Goal: Complete application form: Complete application form

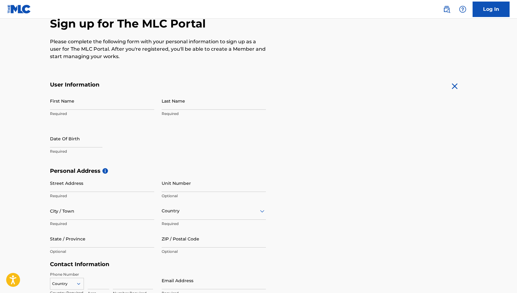
scroll to position [64, 0]
click at [81, 102] on input "First Name" at bounding box center [102, 100] width 104 height 18
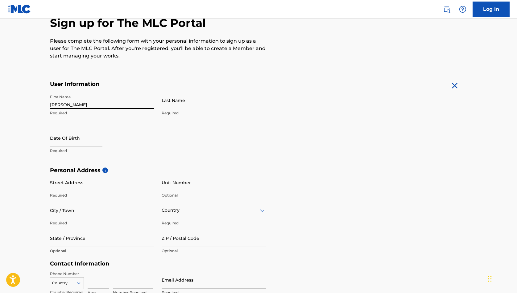
type input "[PERSON_NAME]"
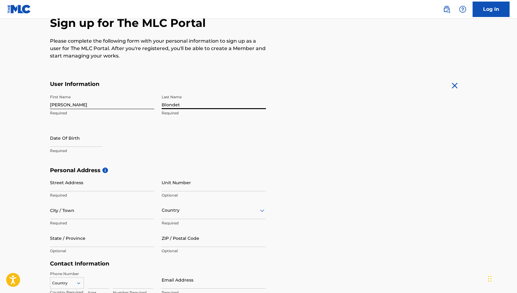
type input "Blondet"
select select "8"
select select "2025"
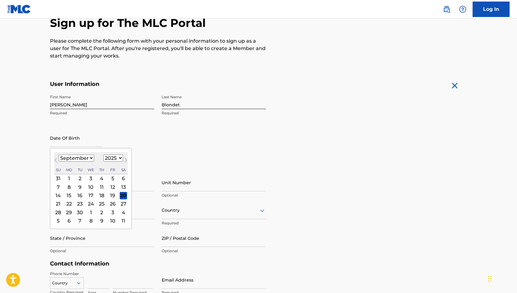
click at [64, 142] on input "text" at bounding box center [76, 138] width 52 height 18
type input "0"
click at [89, 158] on select "January February March April May June July August September October November De…" at bounding box center [76, 157] width 35 height 7
select select "3"
click at [59, 154] on select "January February March April May June July August September October November De…" at bounding box center [76, 157] width 35 height 7
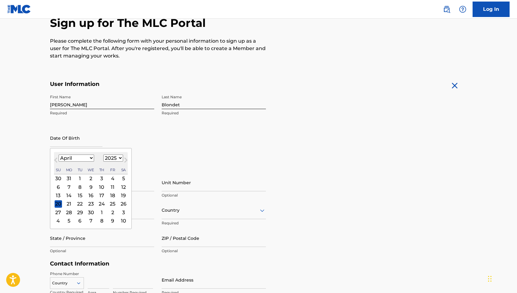
click at [110, 158] on select "1899 1900 1901 1902 1903 1904 1905 1906 1907 1908 1909 1910 1911 1912 1913 1914…" at bounding box center [113, 157] width 20 height 7
select select "1975"
click at [103, 154] on select "1899 1900 1901 1902 1903 1904 1905 1906 1907 1908 1909 1910 1911 1912 1913 1914…" at bounding box center [113, 157] width 20 height 7
click at [111, 202] on div "25" at bounding box center [112, 203] width 7 height 7
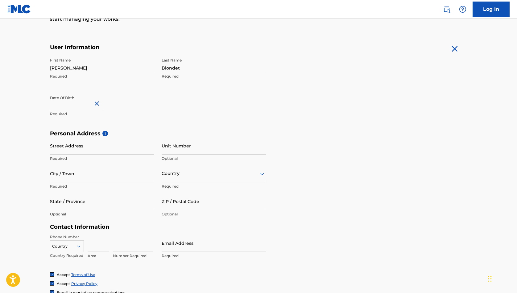
scroll to position [101, 0]
click at [114, 146] on input "Street Address" at bounding box center [102, 145] width 104 height 18
type input "[STREET_ADDRESS][PERSON_NAME]"
type input "701"
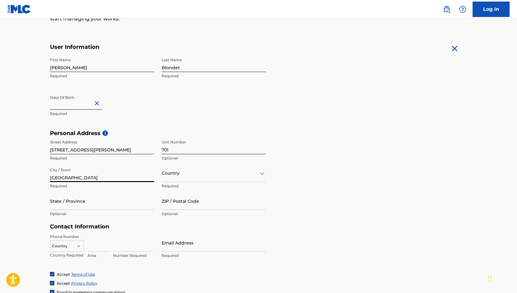
type input "[GEOGRAPHIC_DATA]"
click at [211, 170] on div at bounding box center [214, 173] width 104 height 8
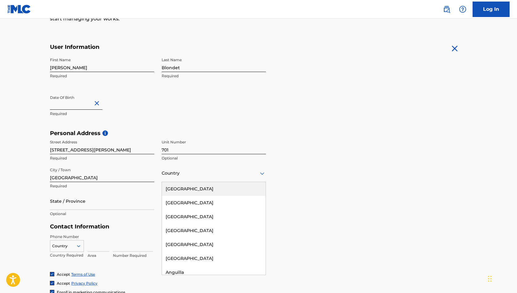
click at [202, 187] on div "[GEOGRAPHIC_DATA]" at bounding box center [214, 189] width 104 height 14
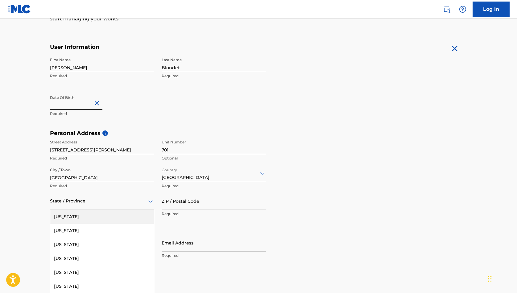
scroll to position [111, 0]
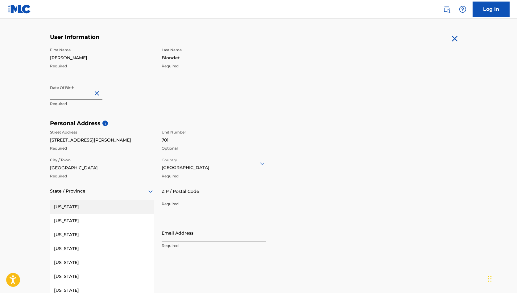
click at [109, 200] on div "[US_STATE], 1 of 57. 57 results available. Use Up and Down to choose options, p…" at bounding box center [102, 191] width 104 height 18
type input "v"
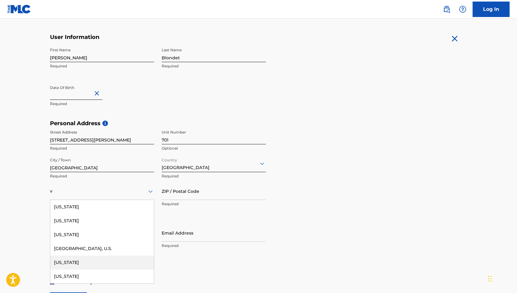
click at [95, 259] on div "[US_STATE]" at bounding box center [102, 262] width 104 height 14
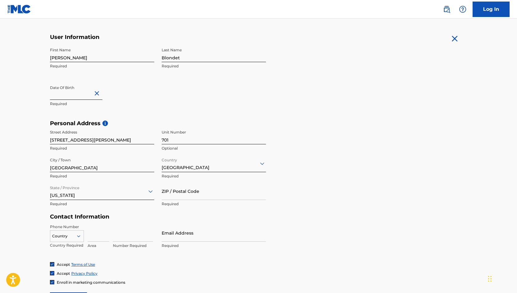
click at [204, 190] on input "ZIP / Postal Code" at bounding box center [214, 191] width 104 height 18
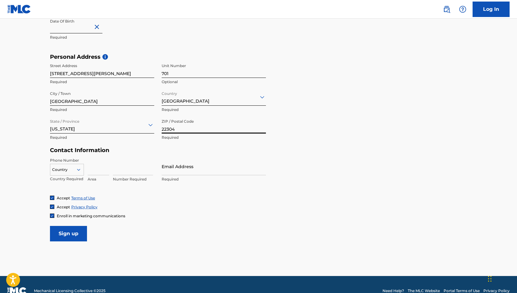
scroll to position [178, 0]
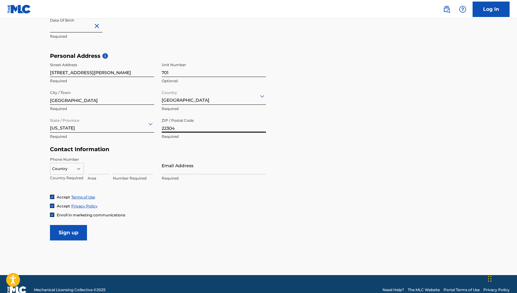
type input "22304"
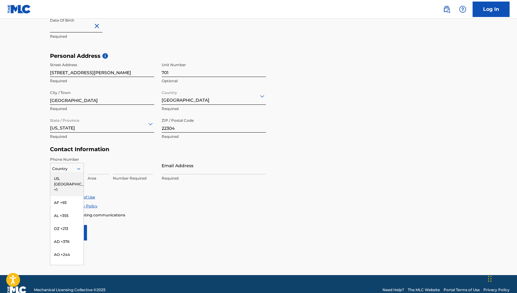
click at [81, 167] on icon at bounding box center [79, 169] width 6 height 6
click at [73, 180] on div "US, [GEOGRAPHIC_DATA] +1" at bounding box center [66, 184] width 33 height 24
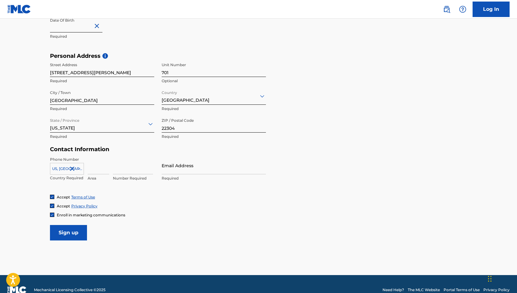
click at [99, 169] on input at bounding box center [99, 165] width 22 height 18
type input "202"
type input "3459057"
type input "[EMAIL_ADDRESS][DOMAIN_NAME]"
click at [69, 230] on input "Sign up" at bounding box center [68, 232] width 37 height 15
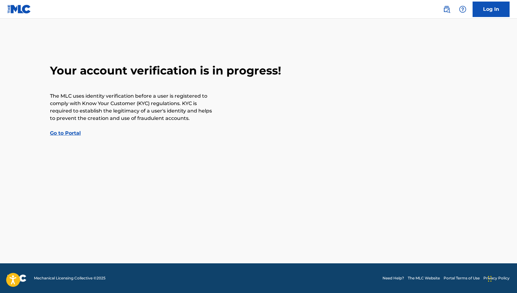
click at [73, 134] on link "Go to Portal" at bounding box center [65, 133] width 31 height 6
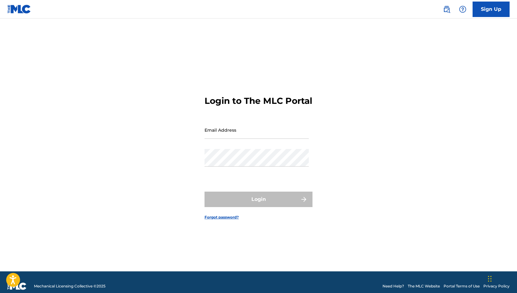
click at [225, 139] on input "Email Address" at bounding box center [257, 130] width 104 height 18
click at [324, 109] on div "Login to The MLC Portal Email Address Password Login Forgot password?" at bounding box center [259, 152] width 432 height 237
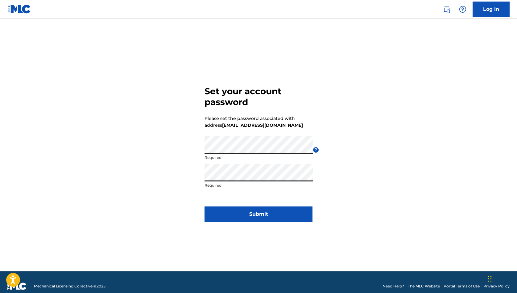
click at [266, 214] on button "Submit" at bounding box center [259, 213] width 108 height 15
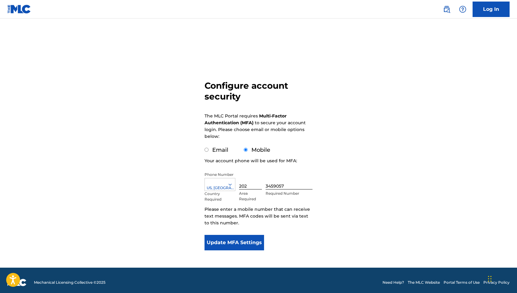
scroll to position [4, 0]
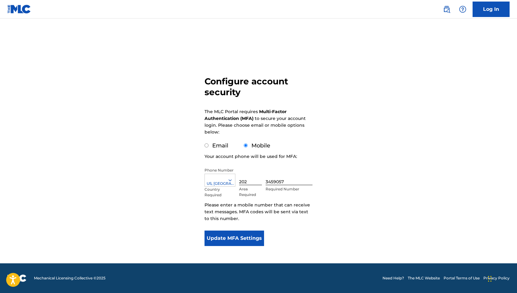
click at [206, 146] on input "Email" at bounding box center [207, 145] width 4 height 4
radio input "true"
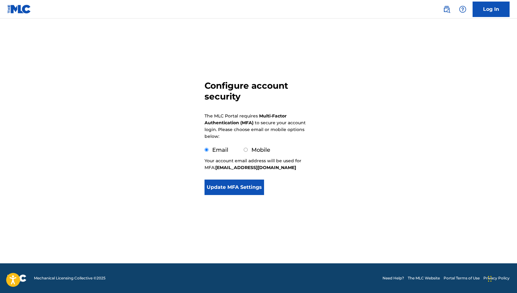
click at [251, 188] on button "Update MFA Settings" at bounding box center [235, 186] width 60 height 15
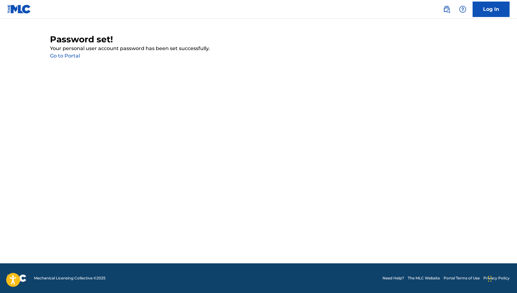
click at [71, 55] on link "Go to Portal" at bounding box center [65, 56] width 30 height 6
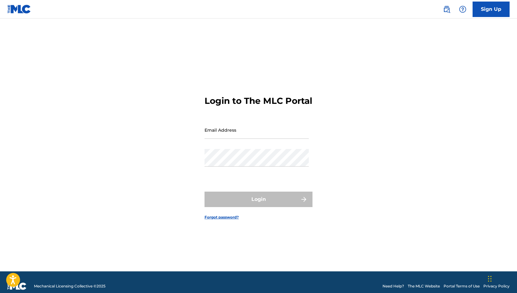
click at [270, 137] on input "Email Address" at bounding box center [257, 130] width 104 height 18
type input "[EMAIL_ADDRESS][DOMAIN_NAME]"
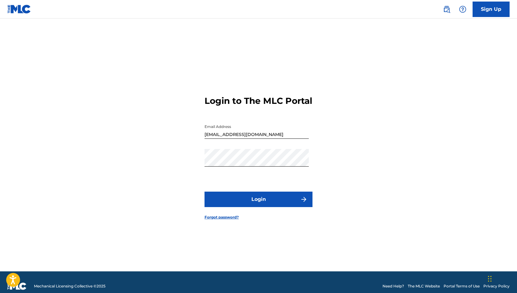
click at [261, 207] on button "Login" at bounding box center [259, 198] width 108 height 15
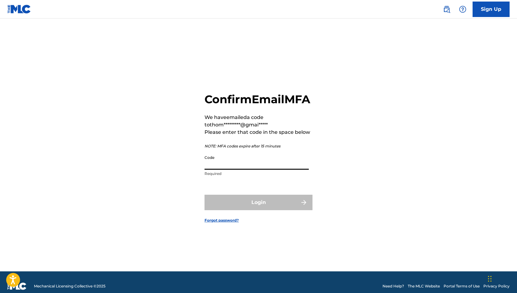
click at [240, 169] on input "Code" at bounding box center [257, 161] width 104 height 18
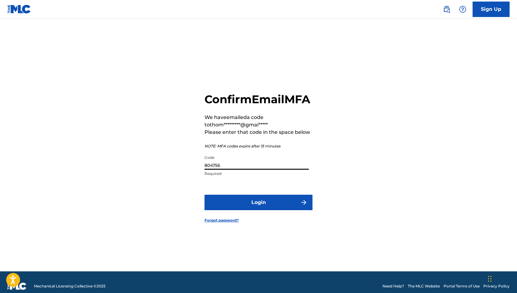
type input "804756"
click at [251, 208] on button "Login" at bounding box center [259, 201] width 108 height 15
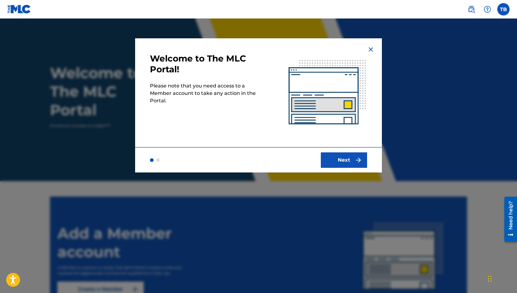
click at [342, 156] on button "Next" at bounding box center [344, 159] width 46 height 15
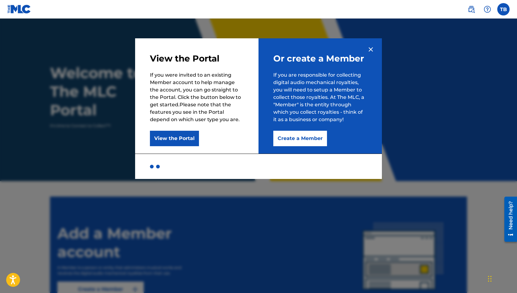
click at [296, 139] on button "Create a Member" at bounding box center [300, 138] width 54 height 15
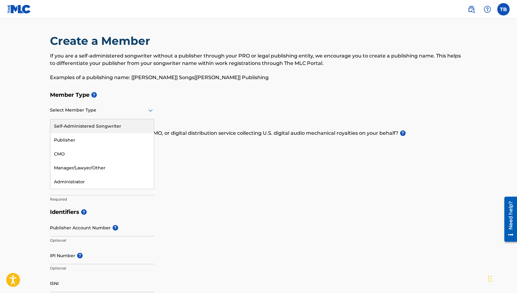
click at [150, 111] on icon at bounding box center [150, 110] width 4 height 2
click at [102, 141] on div "Publisher" at bounding box center [102, 140] width 104 height 14
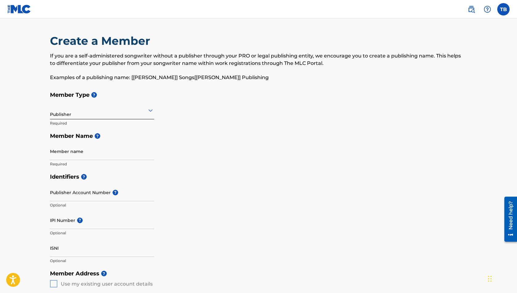
click at [112, 153] on input "Member name" at bounding box center [102, 151] width 104 height 18
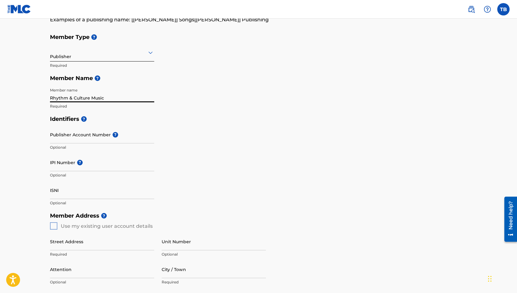
scroll to position [69, 0]
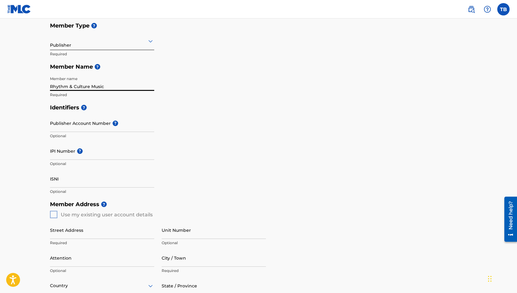
type input "Rhythm & Culture Music"
click at [101, 123] on input "Publisher Account Number ?" at bounding box center [102, 123] width 104 height 18
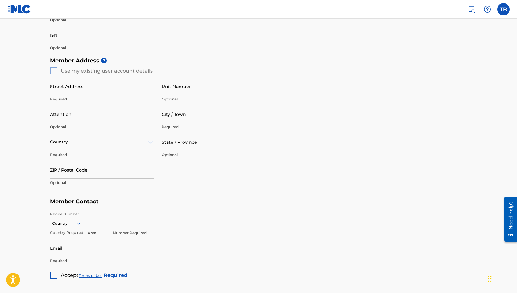
scroll to position [213, 0]
click at [53, 69] on div "Member Address ? Use my existing user account details Street Address Required U…" at bounding box center [258, 123] width 417 height 141
click at [54, 70] on div "Member Address ? Use my existing user account details Street Address Required U…" at bounding box center [258, 123] width 417 height 141
click at [104, 90] on input "Street Address" at bounding box center [102, 86] width 104 height 18
click at [53, 70] on div "Member Address ? Use my existing user account details Street Address Required U…" at bounding box center [258, 123] width 417 height 141
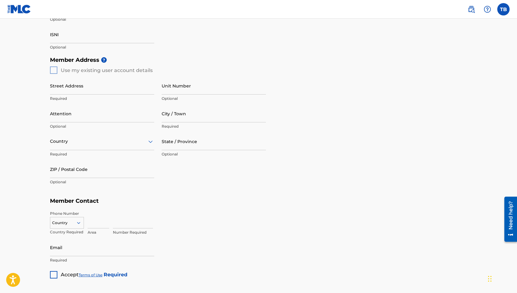
click at [53, 70] on div "Member Address ? Use my existing user account details Street Address Required U…" at bounding box center [258, 123] width 417 height 141
click at [84, 88] on input "Street Address" at bounding box center [102, 86] width 104 height 18
type input "[STREET_ADDRESS][PERSON_NAME]"
type input "701"
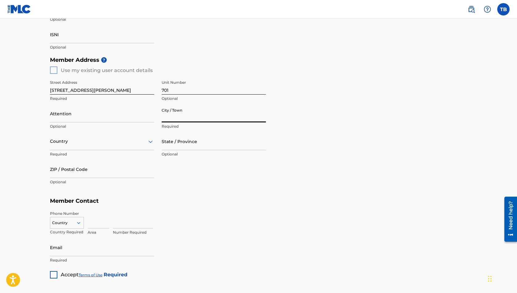
click at [181, 119] on input "City / Town" at bounding box center [214, 114] width 104 height 18
type input "[GEOGRAPHIC_DATA]"
click at [102, 119] on input "Attention" at bounding box center [102, 114] width 104 height 18
type input "Rhythm & Culture Music"
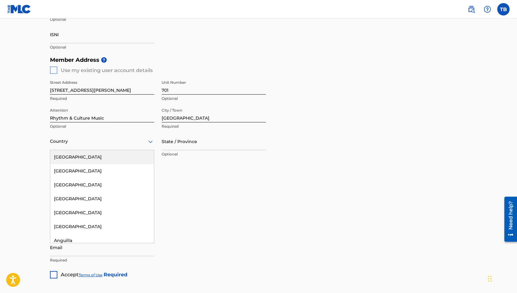
click at [132, 141] on div at bounding box center [102, 141] width 104 height 8
click at [102, 156] on div "[GEOGRAPHIC_DATA]" at bounding box center [102, 157] width 104 height 14
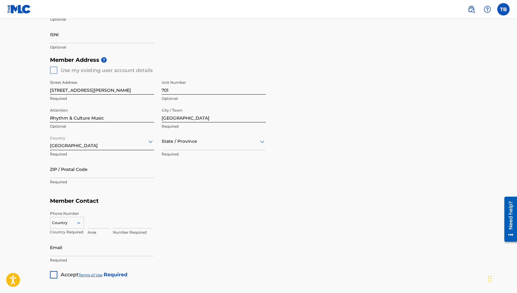
click at [189, 142] on div at bounding box center [214, 141] width 104 height 8
type input "v"
click at [192, 214] on div "[US_STATE]" at bounding box center [214, 213] width 104 height 14
click at [106, 173] on input "ZIP / Postal Code" at bounding box center [102, 169] width 104 height 18
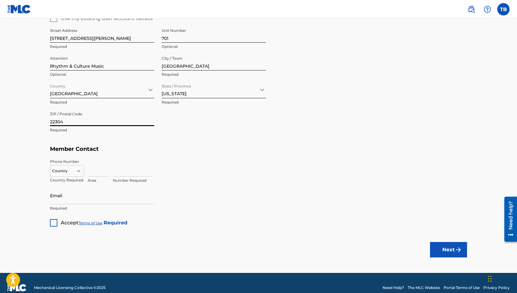
scroll to position [268, 0]
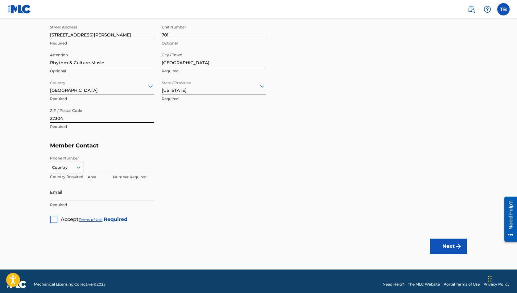
type input "22304"
click at [70, 168] on div at bounding box center [66, 167] width 33 height 7
click at [65, 177] on div "US, [GEOGRAPHIC_DATA] +1" at bounding box center [66, 183] width 33 height 24
click at [99, 168] on input at bounding box center [99, 164] width 22 height 18
type input "202"
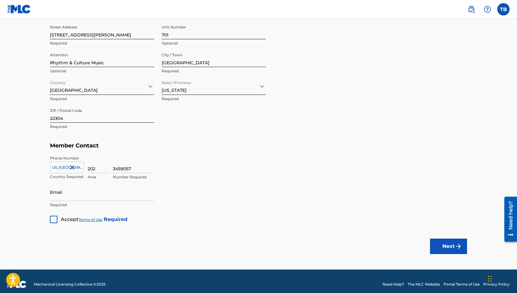
type input "3459057"
click at [89, 194] on input "Email" at bounding box center [102, 192] width 104 height 18
type input "[EMAIL_ADDRESS][DOMAIN_NAME]"
click at [57, 216] on div at bounding box center [53, 218] width 7 height 7
click at [444, 249] on button "Next" at bounding box center [448, 245] width 37 height 15
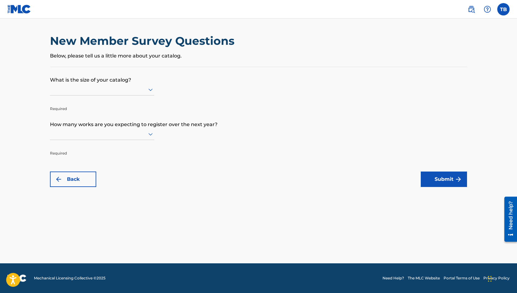
click at [151, 89] on icon at bounding box center [150, 90] width 4 height 2
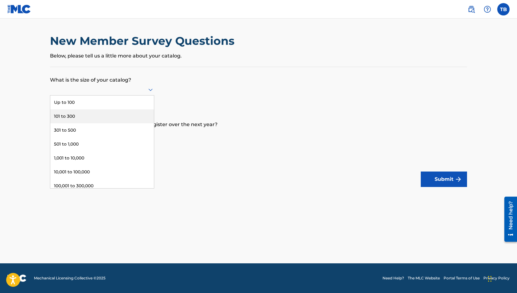
click at [133, 111] on div "101 to 300" at bounding box center [102, 116] width 104 height 14
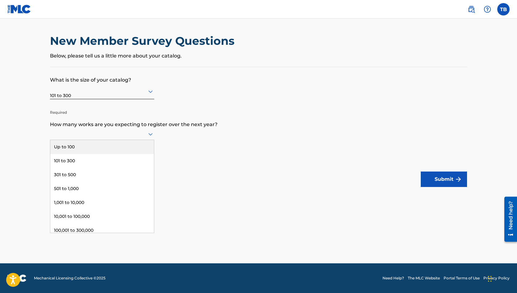
click at [149, 133] on icon at bounding box center [150, 133] width 7 height 7
click at [132, 161] on div "101 to 300" at bounding box center [102, 161] width 104 height 14
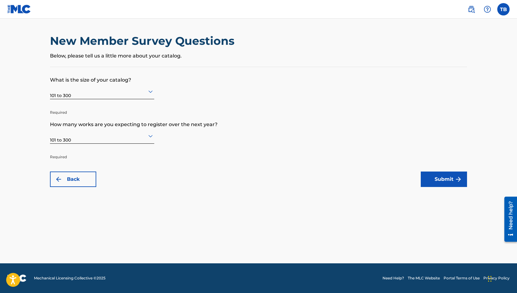
click at [436, 175] on button "Submit" at bounding box center [444, 178] width 46 height 15
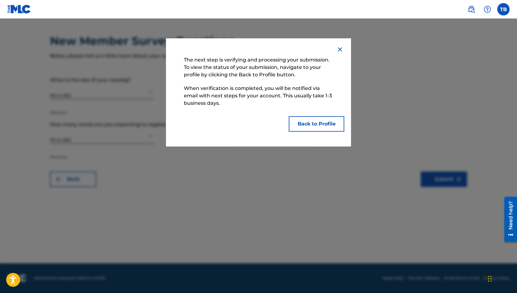
click at [326, 126] on button "Back to Profile" at bounding box center [317, 123] width 56 height 15
